Goal: Navigation & Orientation: Find specific page/section

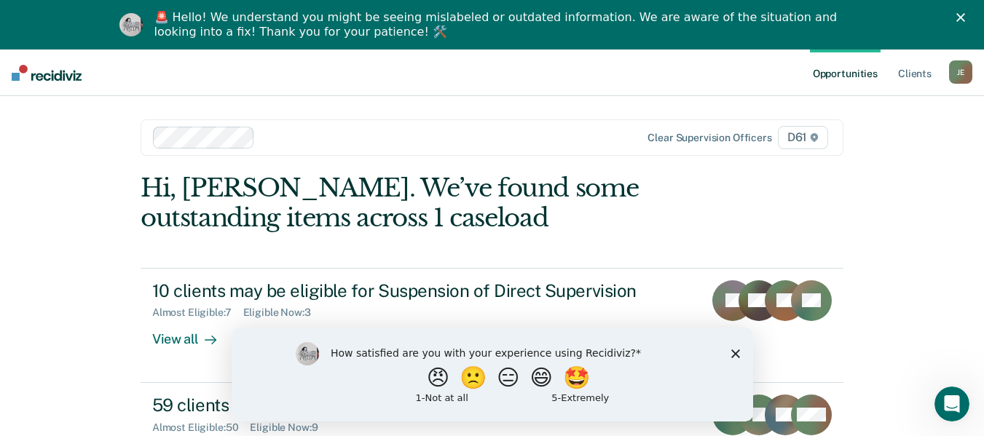
click at [737, 353] on icon "Close survey" at bounding box center [735, 353] width 9 height 9
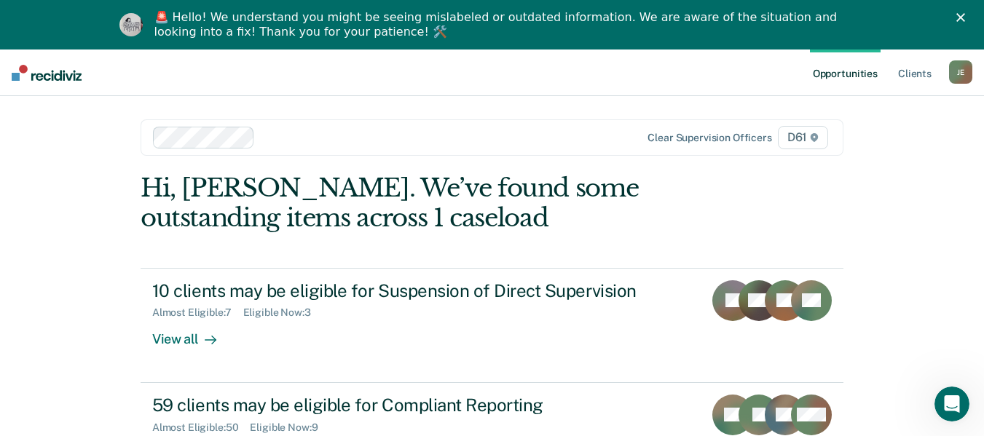
click at [965, 16] on polygon "Close" at bounding box center [961, 17] width 9 height 9
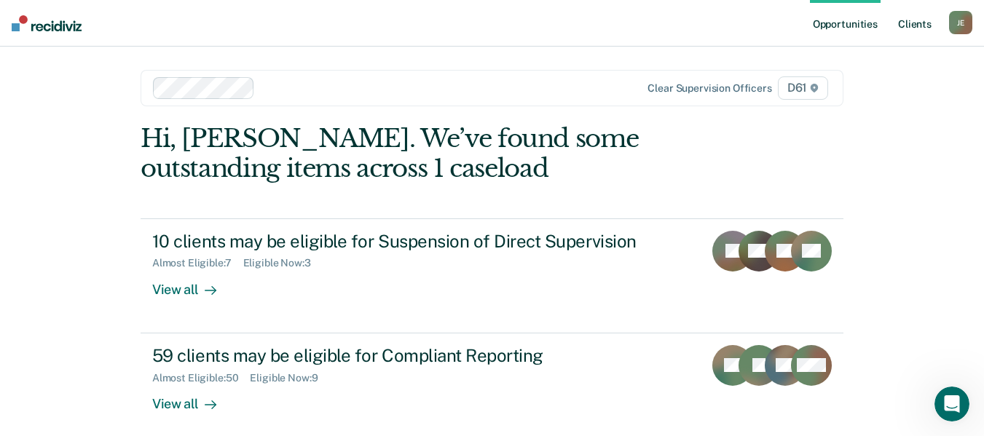
click at [919, 20] on link "Client s" at bounding box center [914, 23] width 39 height 47
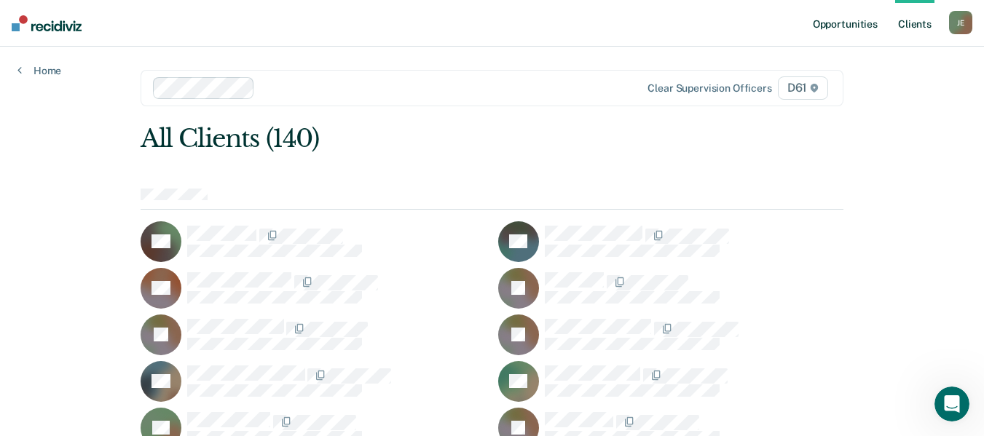
click at [856, 21] on link "Opportunities" at bounding box center [845, 23] width 71 height 47
